Goal: Contribute content

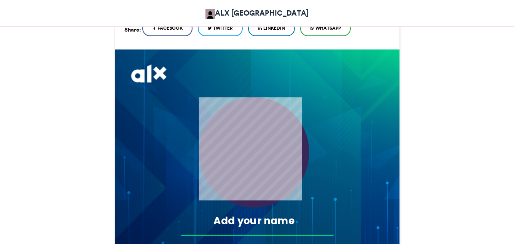
scroll to position [152, 0]
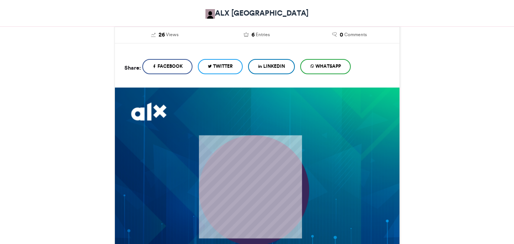
click at [268, 68] on span "LinkedIn" at bounding box center [274, 66] width 22 height 7
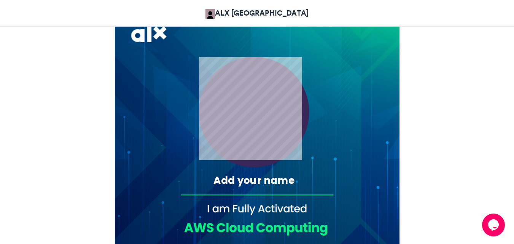
scroll to position [266, 0]
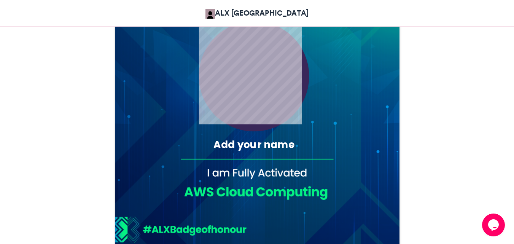
click at [234, 147] on div "Add your name" at bounding box center [253, 145] width 135 height 14
click at [218, 142] on div "Add your name" at bounding box center [253, 145] width 135 height 14
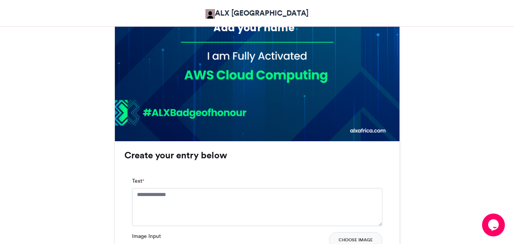
scroll to position [418, 0]
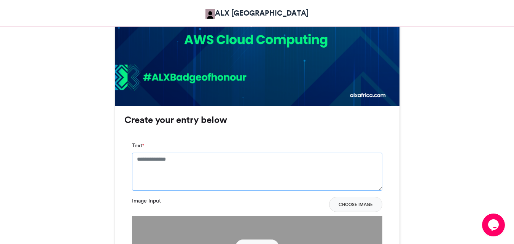
click at [194, 165] on textarea "Text *" at bounding box center [257, 172] width 250 height 38
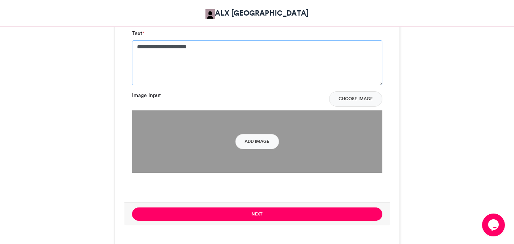
scroll to position [533, 0]
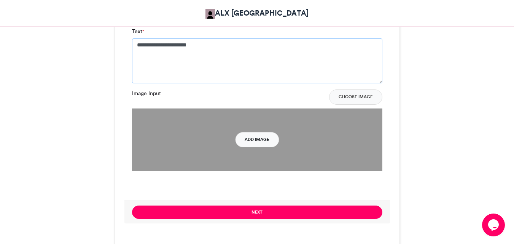
type textarea "**********"
click at [252, 137] on button "Add Image" at bounding box center [257, 139] width 44 height 15
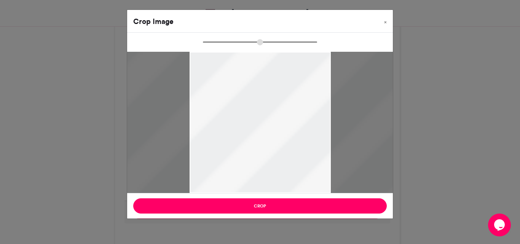
drag, startPoint x: 206, startPoint y: 41, endPoint x: 214, endPoint y: 44, distance: 8.5
click at [214, 44] on input "zoom" at bounding box center [260, 41] width 114 height 7
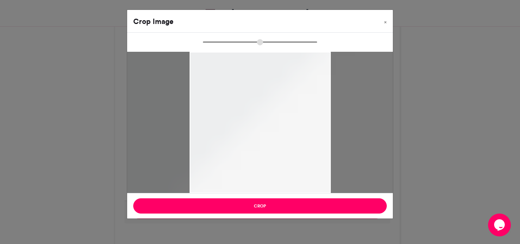
drag, startPoint x: 256, startPoint y: 97, endPoint x: 253, endPoint y: 68, distance: 28.7
drag, startPoint x: 261, startPoint y: 43, endPoint x: 229, endPoint y: 45, distance: 31.7
click at [229, 45] on input "zoom" at bounding box center [260, 41] width 114 height 7
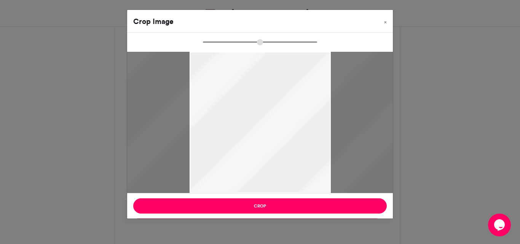
drag, startPoint x: 228, startPoint y: 43, endPoint x: 215, endPoint y: 45, distance: 13.0
click at [215, 45] on input "zoom" at bounding box center [260, 41] width 114 height 7
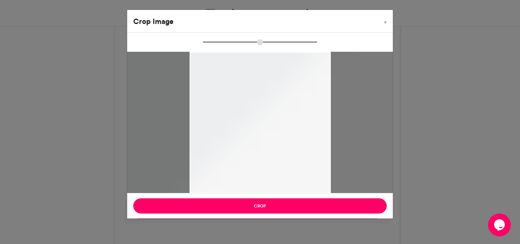
type input "**"
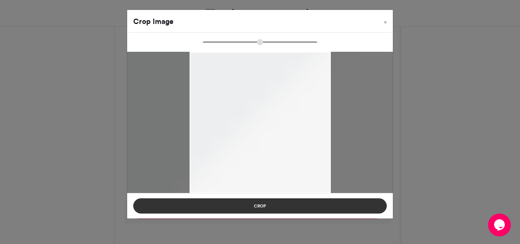
click at [262, 203] on button "Crop" at bounding box center [259, 205] width 253 height 15
click at [286, 208] on button "Crop" at bounding box center [259, 205] width 253 height 15
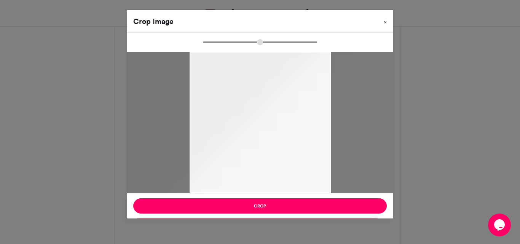
click at [385, 22] on span "×" at bounding box center [385, 22] width 3 height 5
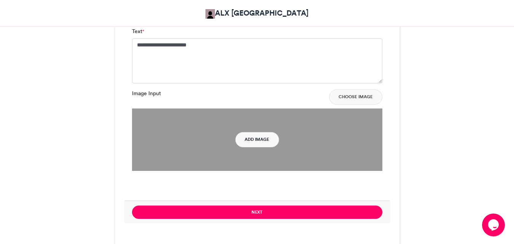
click at [255, 141] on button "Add Image" at bounding box center [257, 139] width 44 height 15
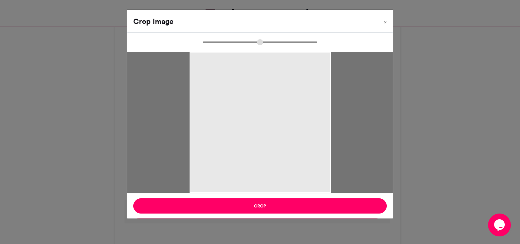
drag, startPoint x: 262, startPoint y: 41, endPoint x: 194, endPoint y: 59, distance: 70.4
click at [203, 46] on input "zoom" at bounding box center [260, 41] width 114 height 7
click at [240, 43] on input "zoom" at bounding box center [260, 41] width 114 height 7
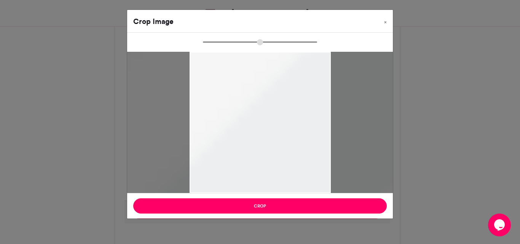
drag, startPoint x: 242, startPoint y: 102, endPoint x: 233, endPoint y: 111, distance: 12.6
drag, startPoint x: 266, startPoint y: 98, endPoint x: 266, endPoint y: 110, distance: 12.6
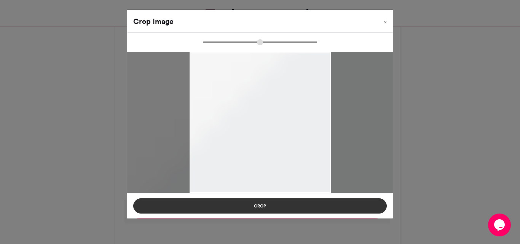
click at [261, 202] on button "Crop" at bounding box center [259, 205] width 253 height 15
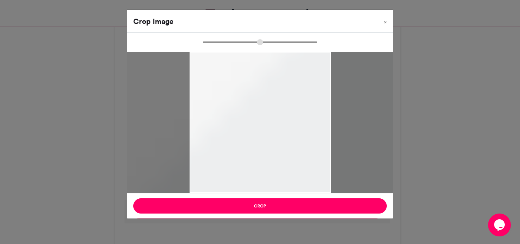
type input "**"
drag, startPoint x: 353, startPoint y: 104, endPoint x: 353, endPoint y: 143, distance: 39.6
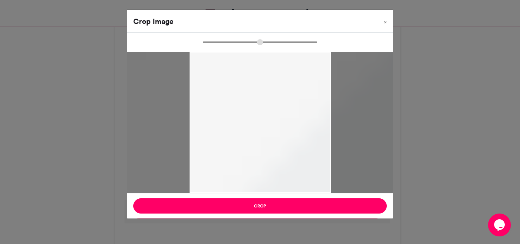
drag, startPoint x: 278, startPoint y: 88, endPoint x: 259, endPoint y: 155, distance: 69.8
drag, startPoint x: 195, startPoint y: 140, endPoint x: 249, endPoint y: 133, distance: 54.5
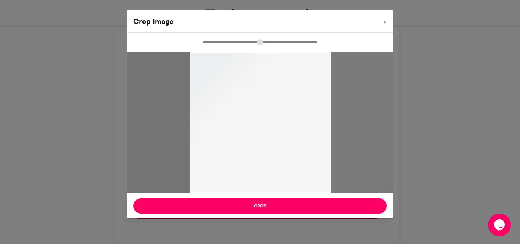
drag, startPoint x: 249, startPoint y: 133, endPoint x: 363, endPoint y: 130, distance: 114.5
drag, startPoint x: 363, startPoint y: 130, endPoint x: 308, endPoint y: 134, distance: 55.3
click at [385, 22] on span "×" at bounding box center [385, 22] width 3 height 5
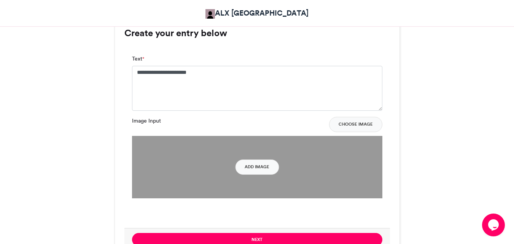
scroll to position [504, 0]
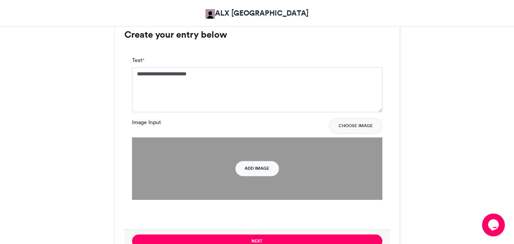
click at [259, 169] on button "Add Image" at bounding box center [257, 168] width 44 height 15
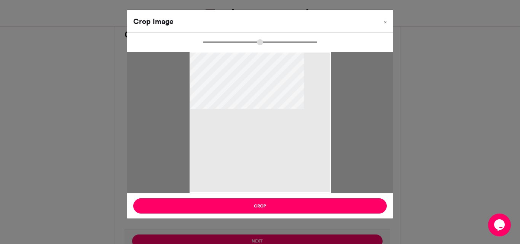
type input "**"
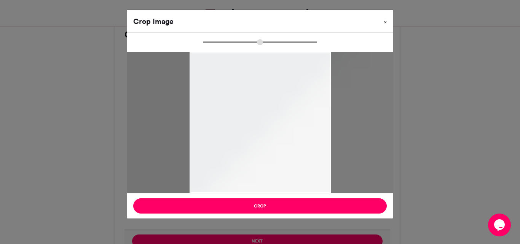
click at [388, 24] on button "×" at bounding box center [385, 20] width 15 height 21
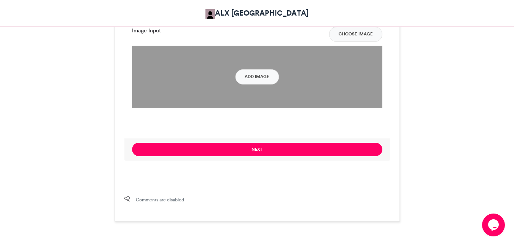
scroll to position [656, 0]
